Goal: Transaction & Acquisition: Download file/media

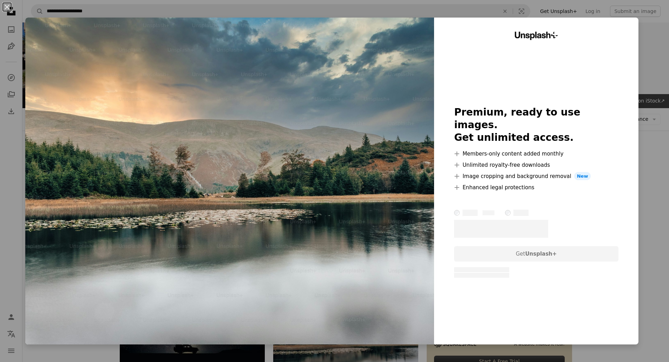
scroll to position [52, 0]
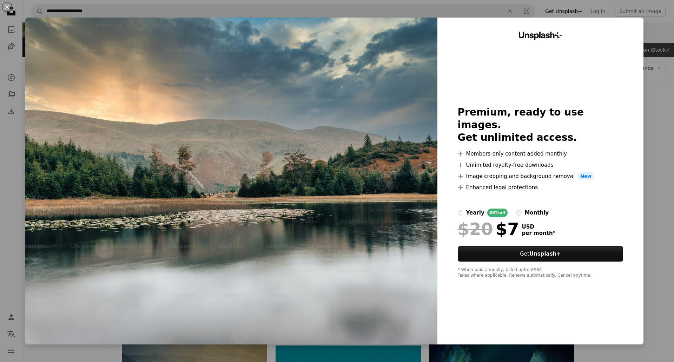
click at [6, 5] on button "An X shape" at bounding box center [7, 7] width 8 height 8
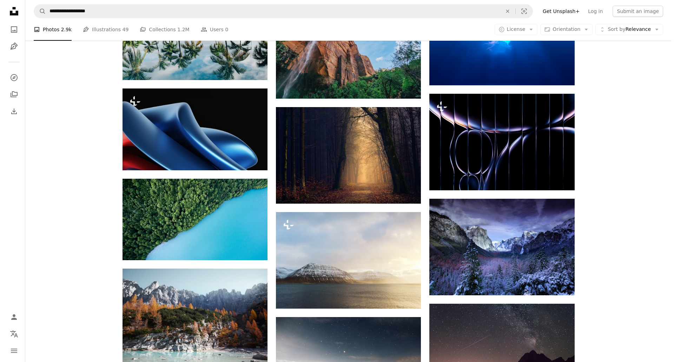
scroll to position [501, 0]
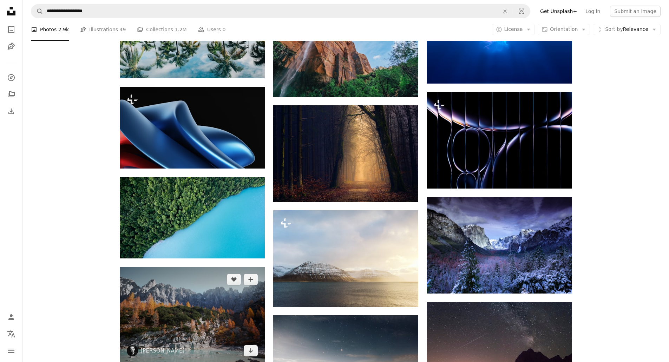
click at [208, 267] on img at bounding box center [192, 315] width 145 height 97
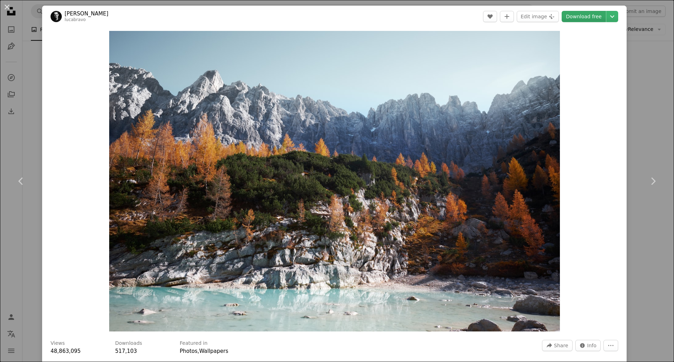
drag, startPoint x: 430, startPoint y: 205, endPoint x: 591, endPoint y: 14, distance: 249.7
click at [591, 14] on link "Download free" at bounding box center [584, 16] width 44 height 11
